Goal: Transaction & Acquisition: Book appointment/travel/reservation

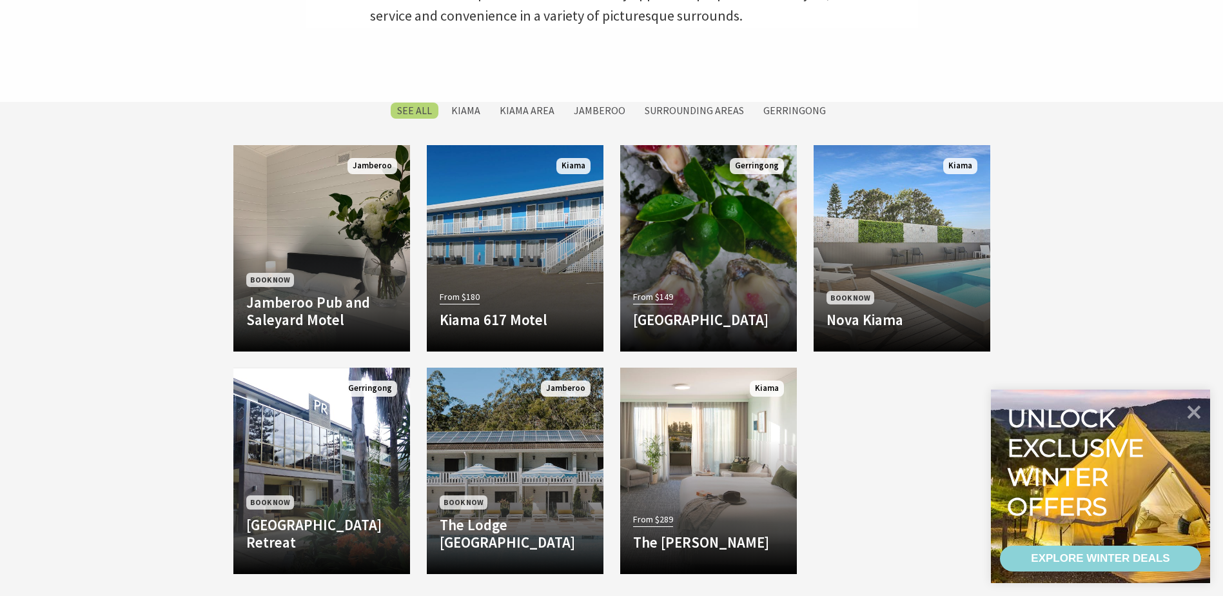
scroll to position [645, 0]
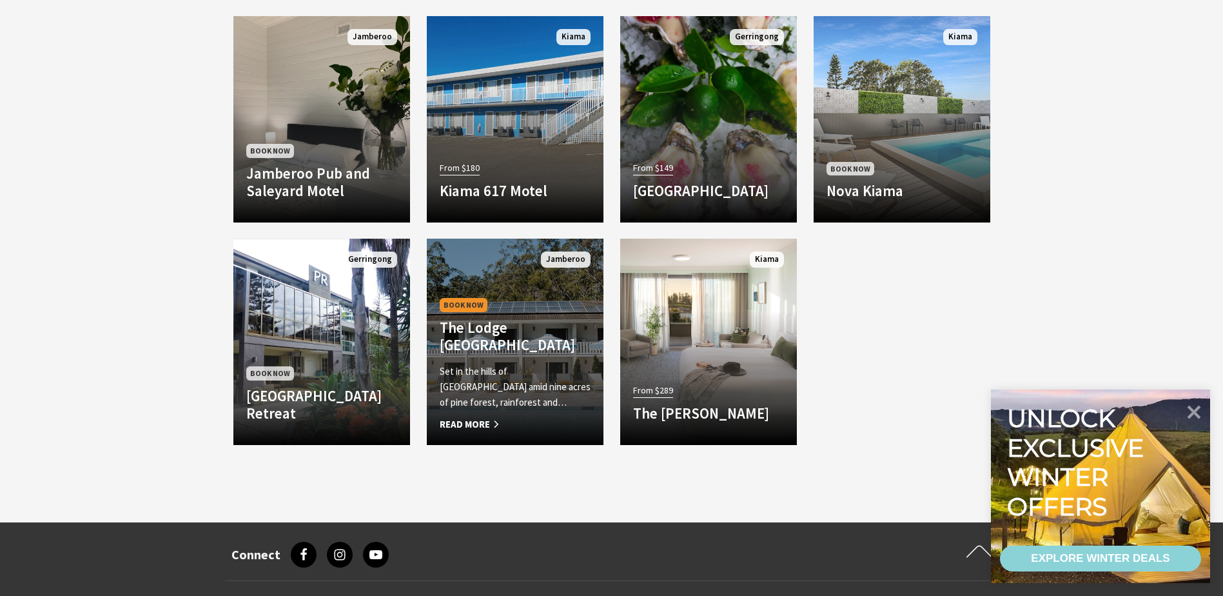
click at [468, 330] on h4 "The Lodge [GEOGRAPHIC_DATA]" at bounding box center [515, 336] width 151 height 35
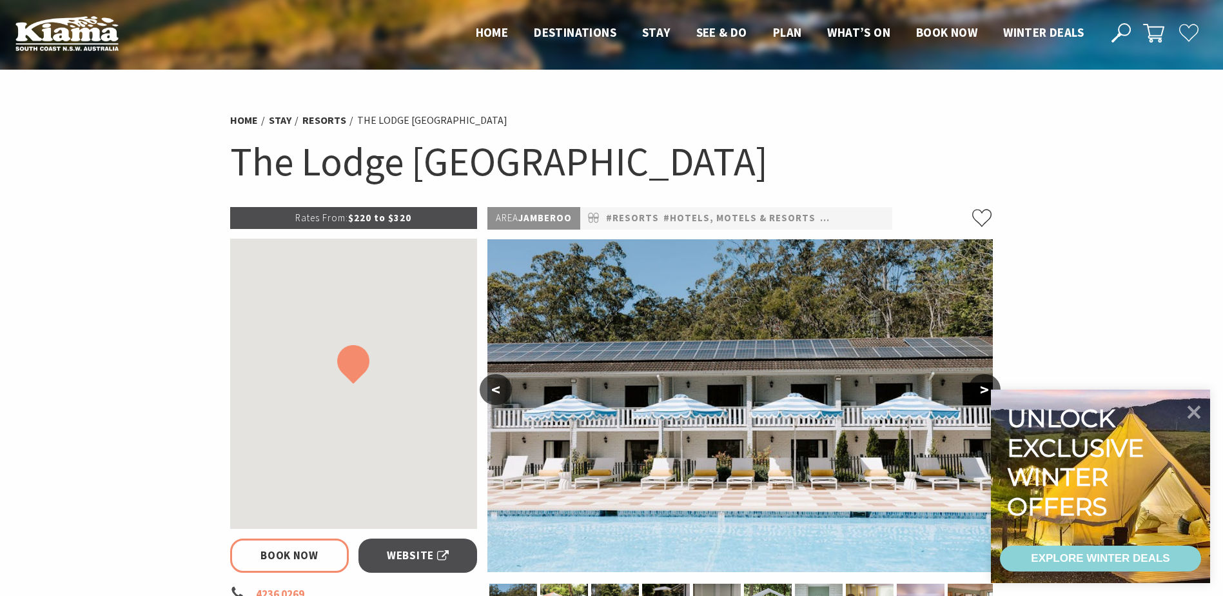
select select "3"
select select "2"
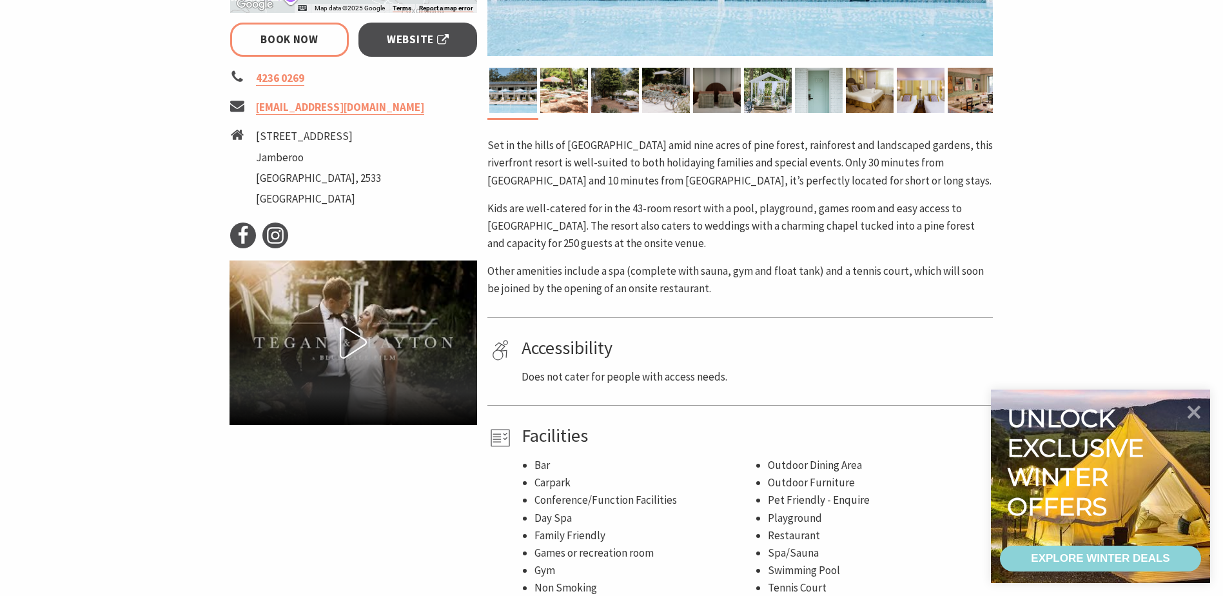
scroll to position [967, 0]
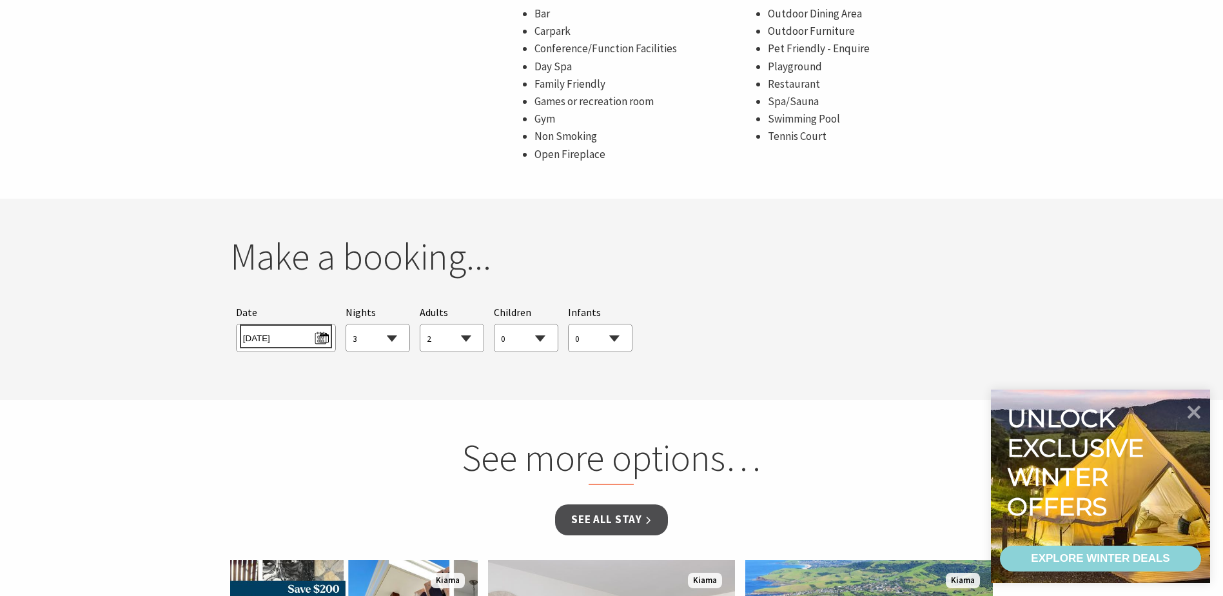
click at [321, 336] on span "[DATE]" at bounding box center [286, 336] width 86 height 17
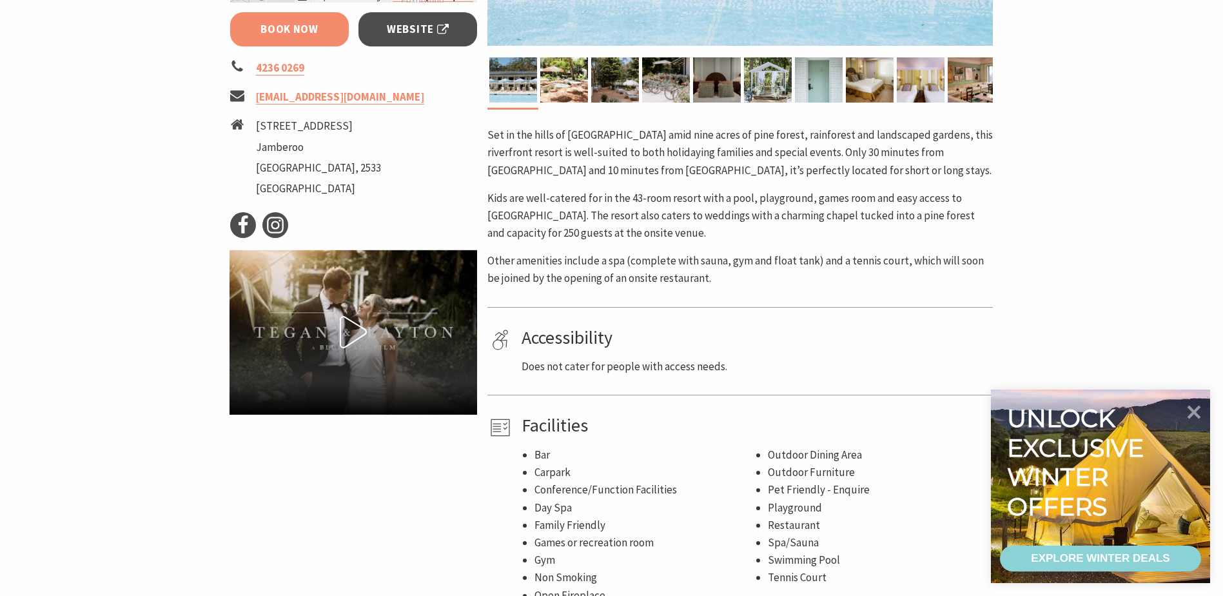
scroll to position [451, 0]
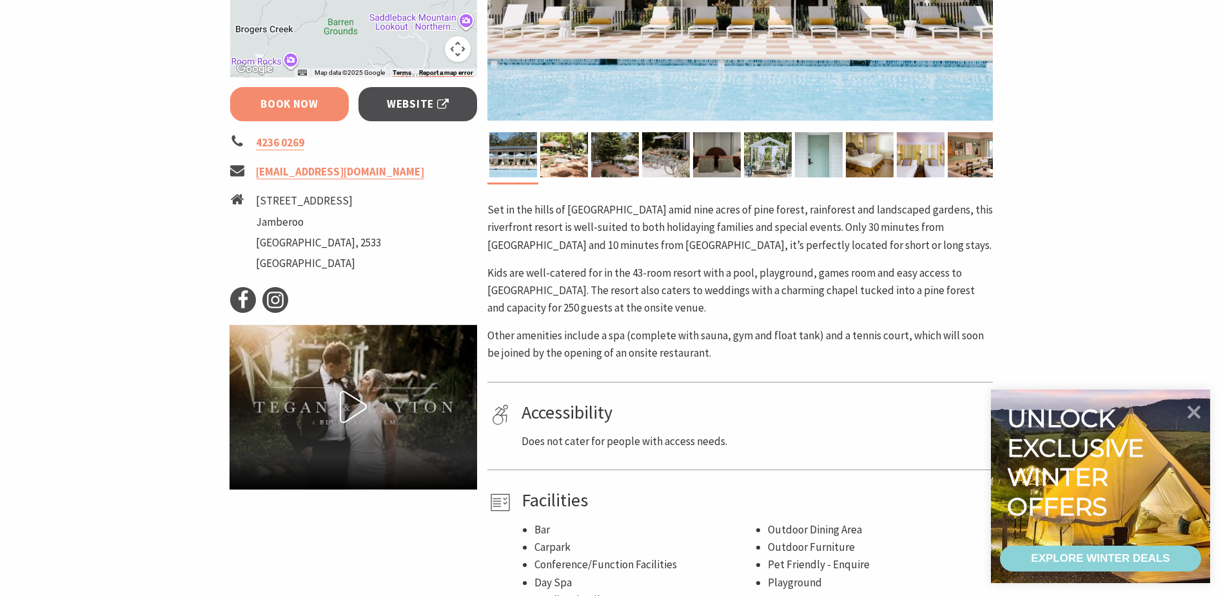
select select "3"
